Goal: Transaction & Acquisition: Purchase product/service

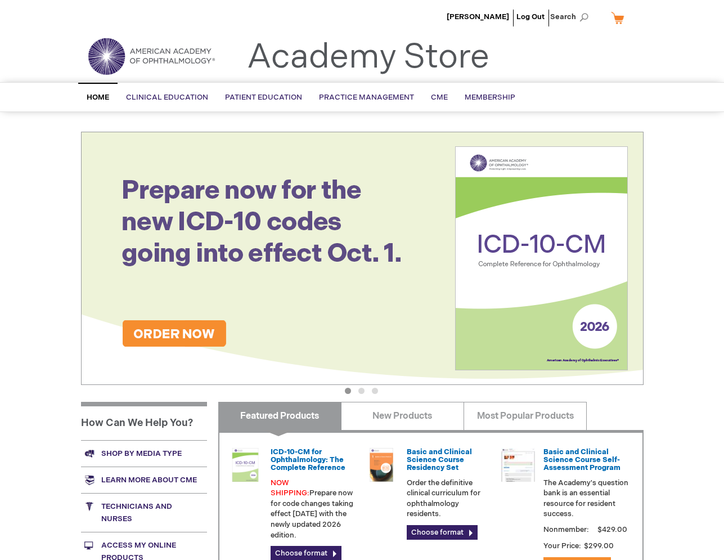
scroll to position [225, 0]
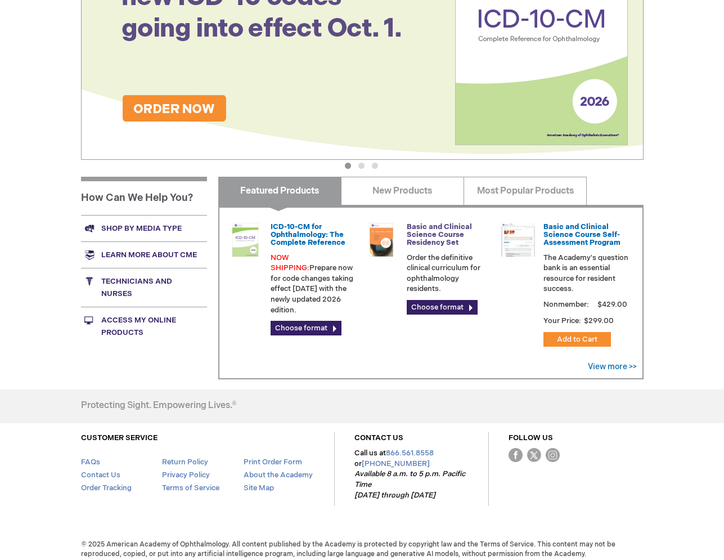
click at [422, 235] on link "Basic and Clinical Science Course Residency Set" at bounding box center [439, 234] width 65 height 25
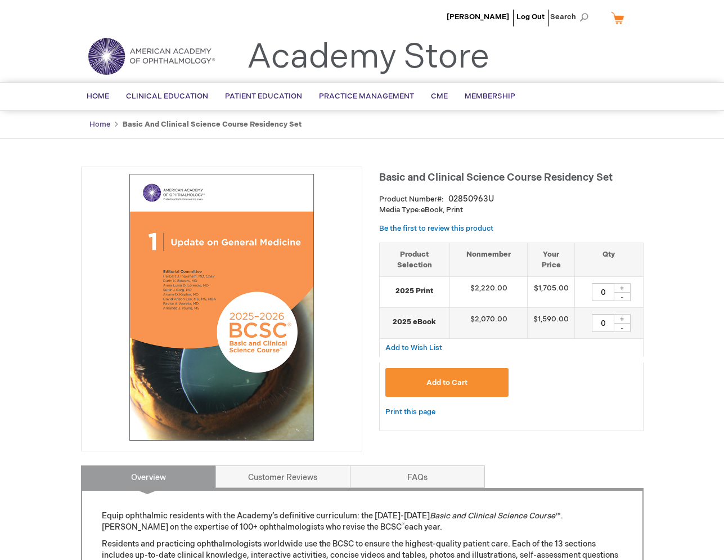
click at [105, 125] on link "Home" at bounding box center [99, 124] width 21 height 9
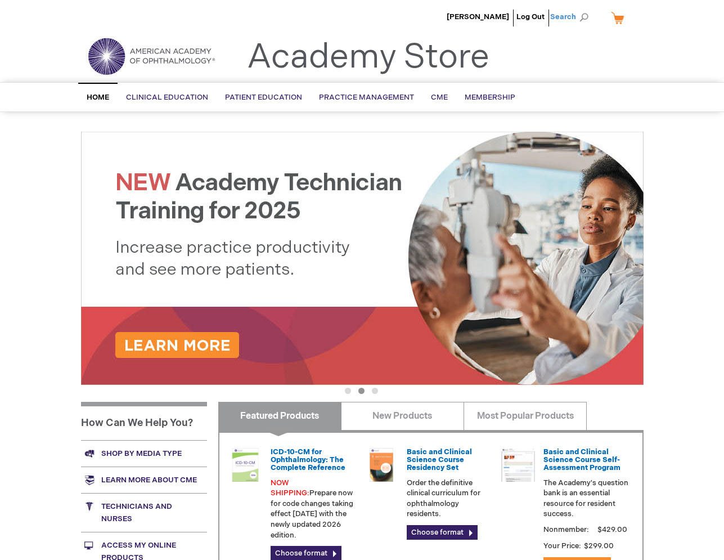
click at [562, 17] on span "Search" at bounding box center [571, 17] width 43 height 23
type input "bcsc"
click at [579, 8] on button "Search" at bounding box center [583, 17] width 9 height 18
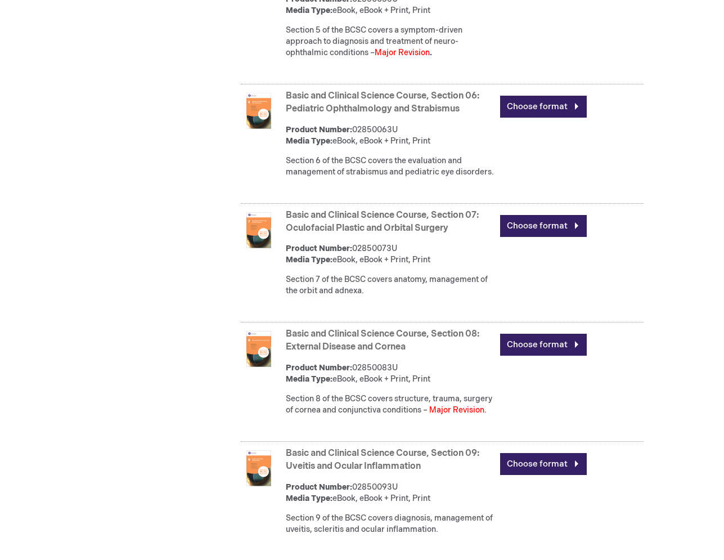
scroll to position [1050, 0]
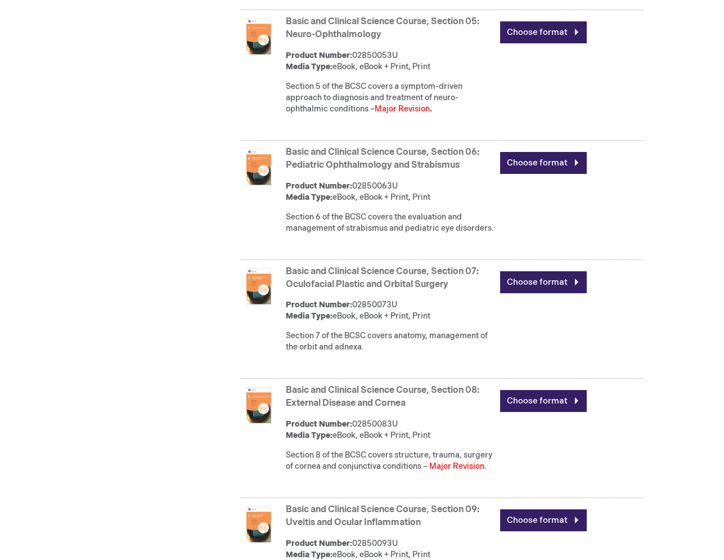
click at [250, 55] on img at bounding box center [259, 37] width 36 height 36
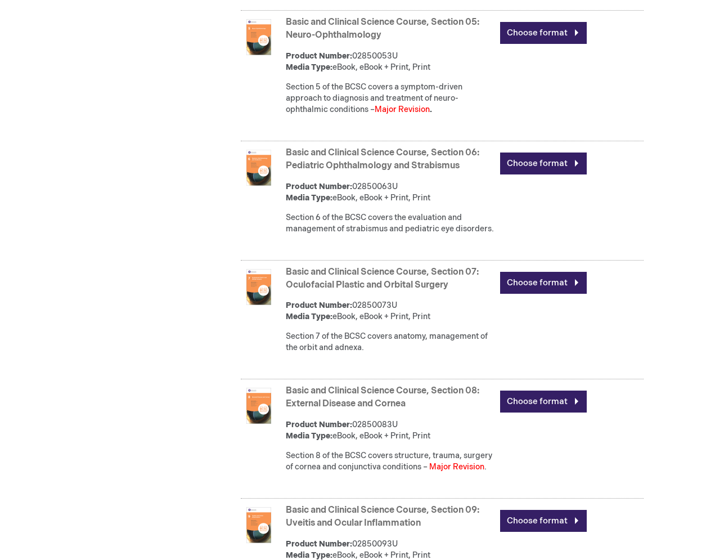
scroll to position [1275, 0]
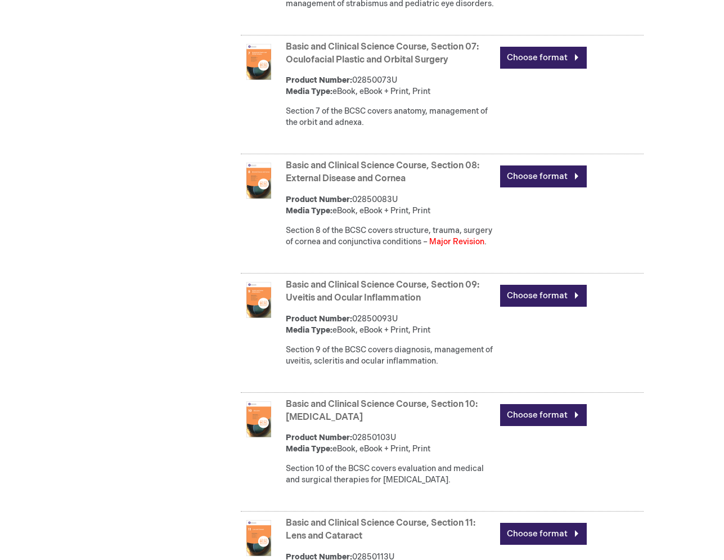
click at [254, 199] on img at bounding box center [259, 181] width 36 height 36
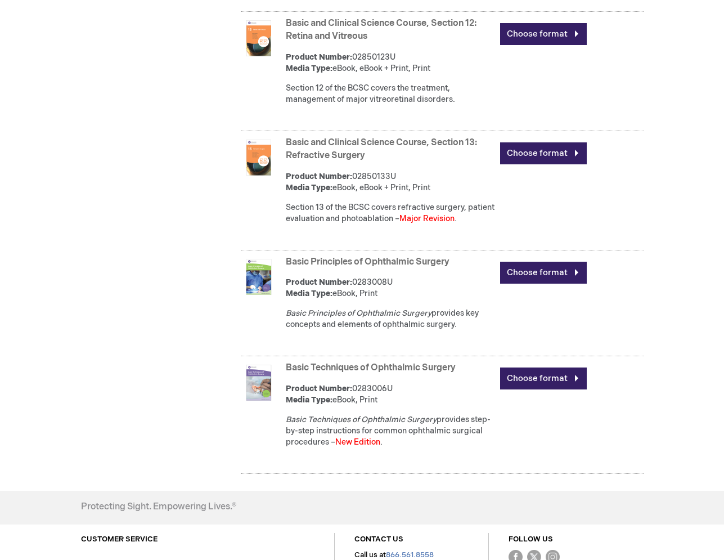
scroll to position [1950, 0]
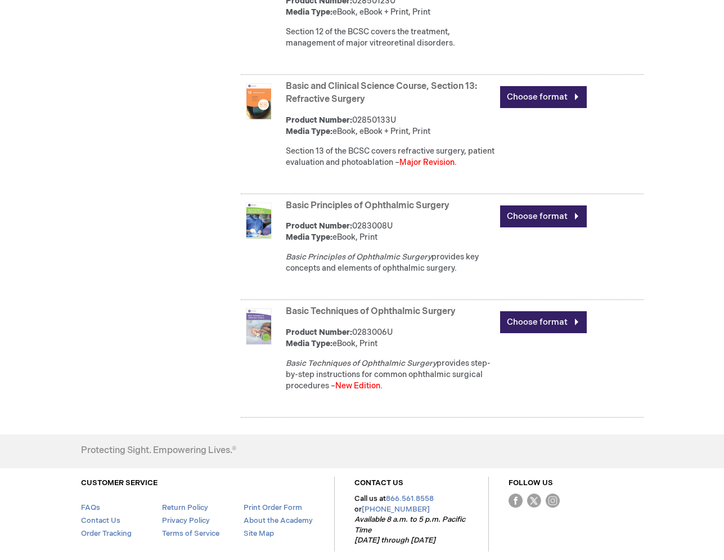
click at [262, 119] on img at bounding box center [259, 101] width 36 height 36
